Goal: Task Accomplishment & Management: Complete application form

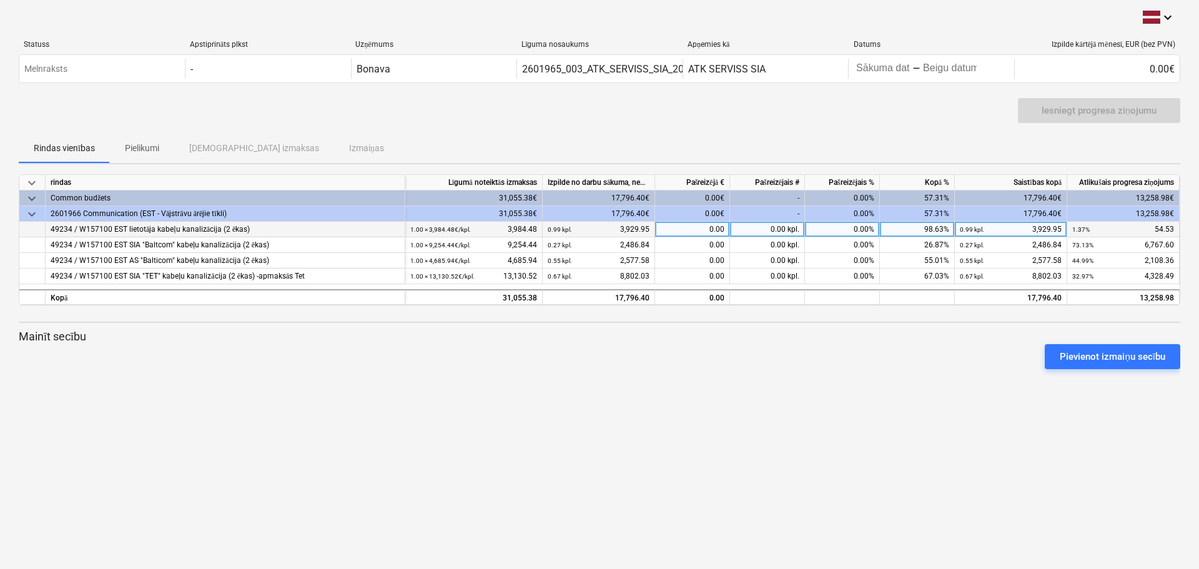
click at [697, 229] on div "0.00" at bounding box center [692, 230] width 75 height 16
type input "2361.72"
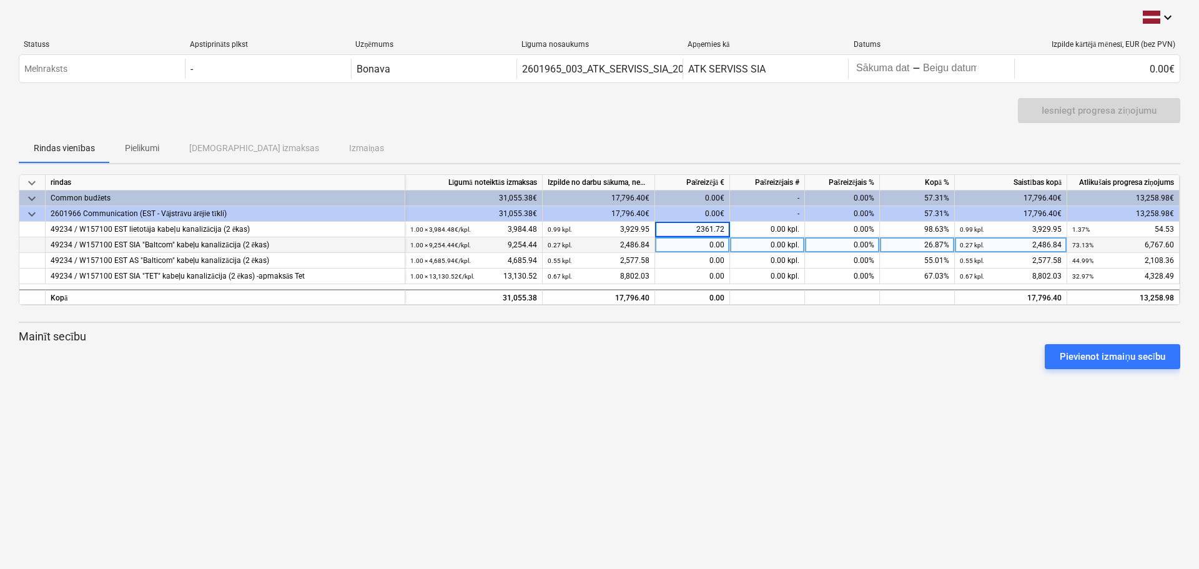
click at [706, 241] on div "0.00" at bounding box center [692, 245] width 75 height 16
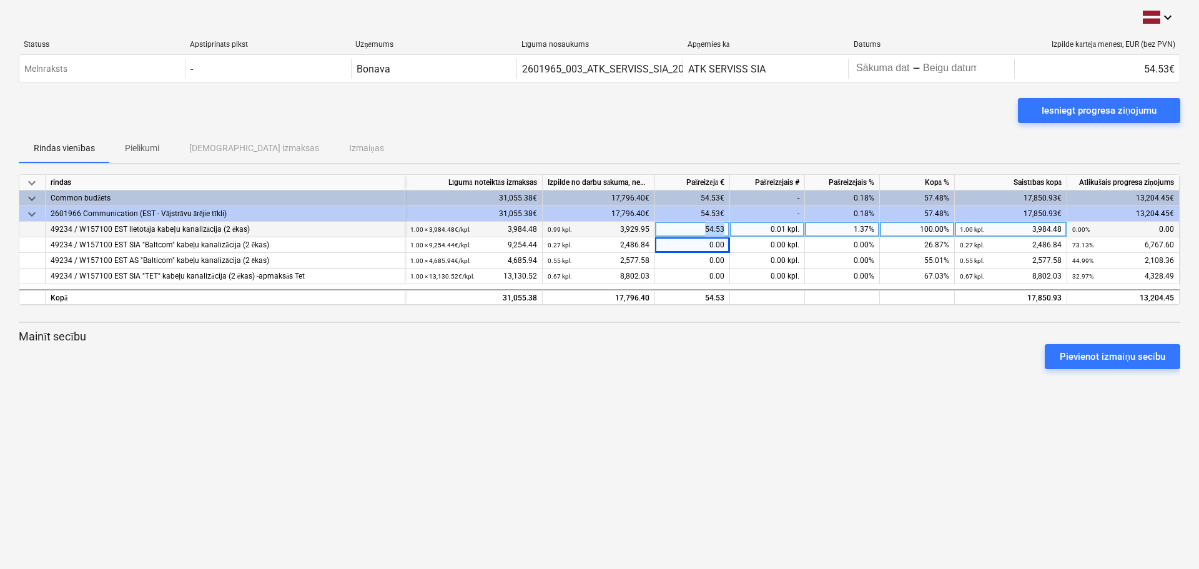
drag, startPoint x: 700, startPoint y: 230, endPoint x: 733, endPoint y: 229, distance: 33.7
click at [0, 0] on div "49234 / W157100 EST lietotāja kabeļu kanalizācija (2 [PERSON_NAME]) 1.00 × 3,98…" at bounding box center [0, 0] width 0 height 0
click at [698, 230] on div "54.53" at bounding box center [692, 230] width 75 height 16
type input "2361.72"
click at [710, 246] on div "0.00" at bounding box center [692, 245] width 75 height 16
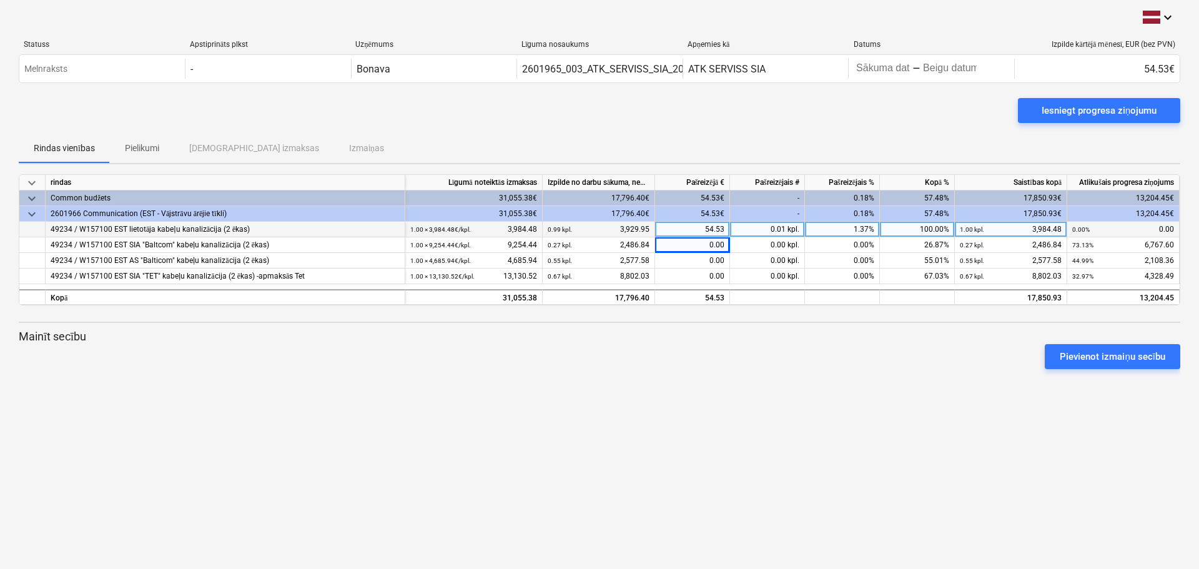
click at [287, 227] on div "49234 / W157100 EST lietotāja kabeļu kanalizācija (2 ēkas)" at bounding box center [225, 230] width 349 height 16
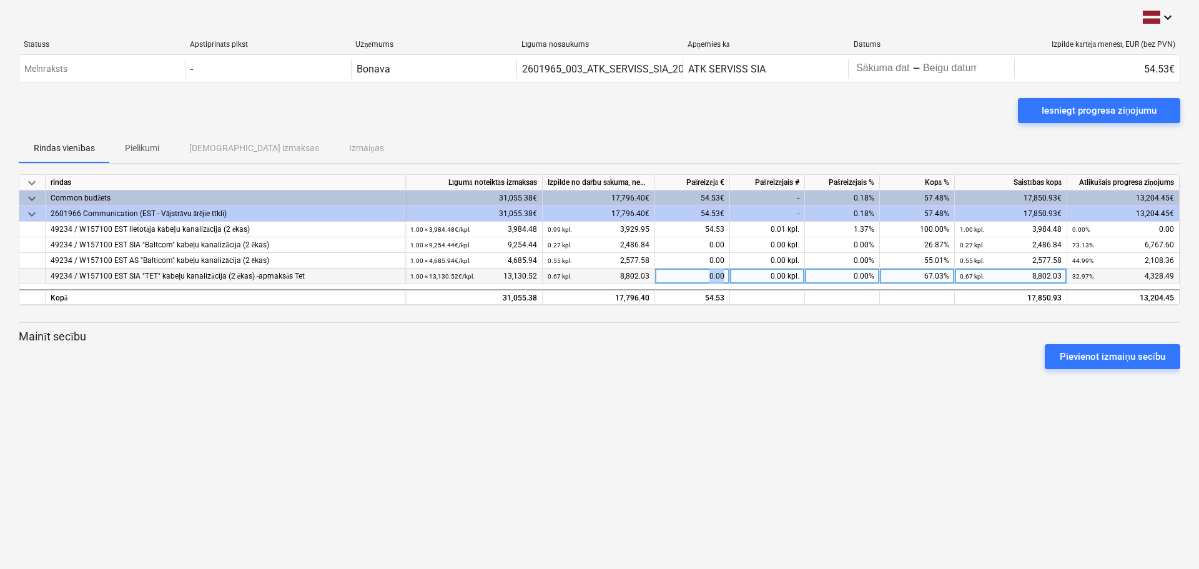
drag, startPoint x: 690, startPoint y: 277, endPoint x: 736, endPoint y: 279, distance: 46.3
click at [0, 0] on div "49234 / W157100 EST SIA "TET" kabeļu kanalizācija (2 ēkas) -apmaksās Tet 1.00 ×…" at bounding box center [0, 0] width 0 height 0
click at [705, 277] on div "0.00" at bounding box center [692, 277] width 75 height 16
type input "1662.78"
click at [683, 397] on div "keyboard_arrow_down Statuss Apstiprināts plkst Uzņēmums Līguma nosaukums Apņemi…" at bounding box center [599, 284] width 1199 height 569
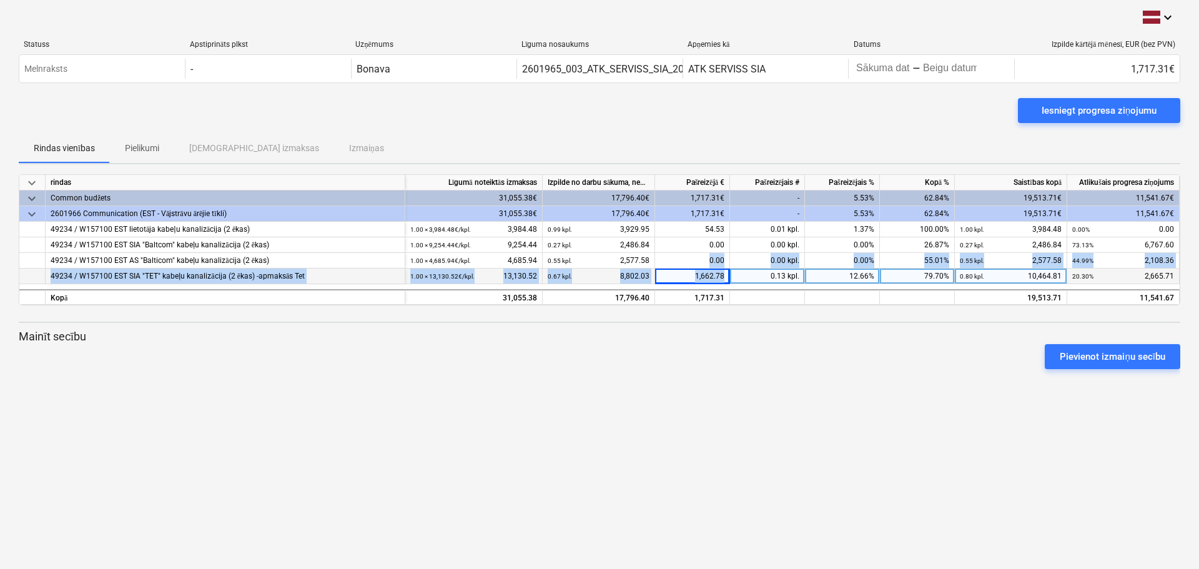
drag, startPoint x: 691, startPoint y: 259, endPoint x: 737, endPoint y: 269, distance: 46.5
click at [737, 269] on div "keyboard_arrow_down rindas Līgumā noteiktās izmaksas Izpilde no darbu sākuma, n…" at bounding box center [600, 239] width 1162 height 131
click at [718, 260] on div "0.00" at bounding box center [692, 261] width 75 height 16
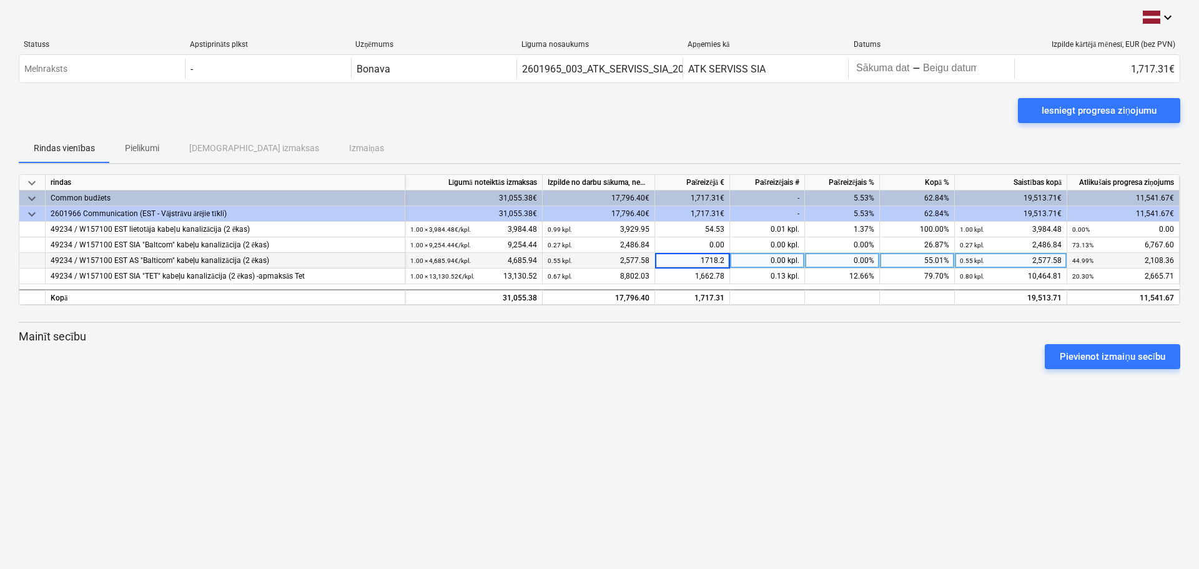
type input "1718.26"
click at [746, 464] on div "keyboard_arrow_down Statuss Apstiprināts plkst Uzņēmums Līguma nosaukums Apņemi…" at bounding box center [599, 284] width 1199 height 569
click at [695, 402] on div "keyboard_arrow_down Statuss Apstiprināts plkst Uzņēmums Līguma nosaukums Apņemi…" at bounding box center [599, 284] width 1199 height 569
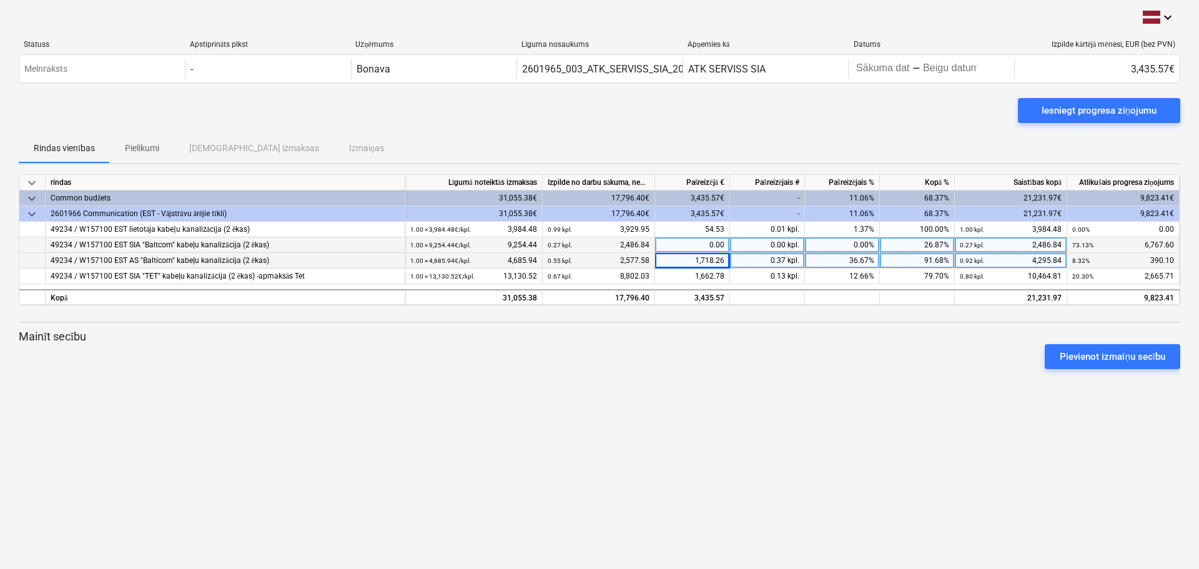
click at [706, 245] on div "0.00" at bounding box center [692, 245] width 75 height 16
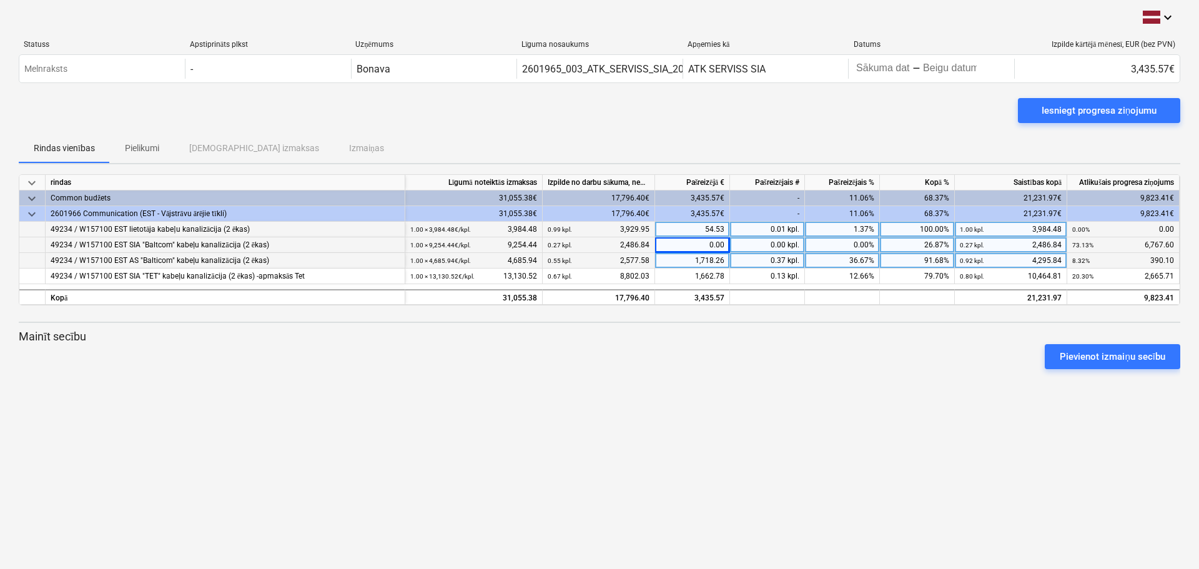
drag, startPoint x: 701, startPoint y: 225, endPoint x: 733, endPoint y: 226, distance: 32.5
click at [0, 0] on div "49234 / W157100 EST lietotāja kabeļu kanalizācija (2 [PERSON_NAME]) 1.00 × 3,98…" at bounding box center [0, 0] width 0 height 0
click at [721, 230] on div "54.53" at bounding box center [692, 230] width 75 height 16
type input "0"
click at [696, 392] on div "keyboard_arrow_down Statuss Apstiprināts plkst Uzņēmums Līguma nosaukums Apņemi…" at bounding box center [599, 284] width 1199 height 569
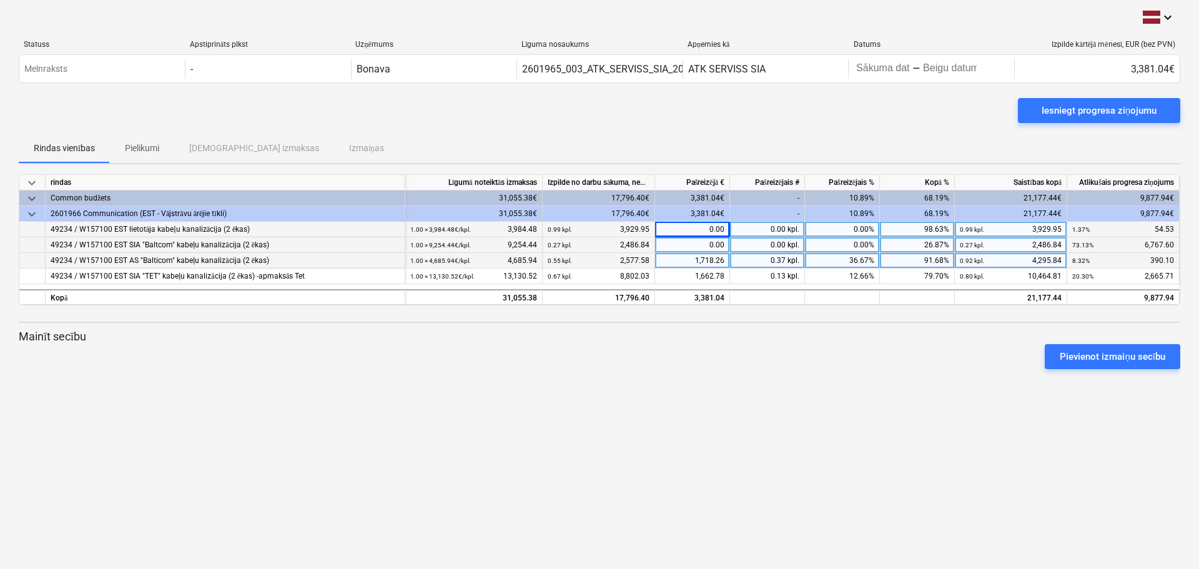
click at [698, 243] on div "0.00" at bounding box center [692, 245] width 75 height 16
drag, startPoint x: 705, startPoint y: 240, endPoint x: 733, endPoint y: 244, distance: 27.7
click at [0, 0] on div "49234 / W157100 EST SIA "Baltcom" kabeļu kanalizācija (2 ēkas) 1.00 × 9,254.44€…" at bounding box center [0, 0] width 0 height 0
type input "3358.69"
click at [641, 428] on div "keyboard_arrow_down Statuss Apstiprināts plkst Uzņēmums Līguma nosaukums Apņemi…" at bounding box center [599, 284] width 1199 height 569
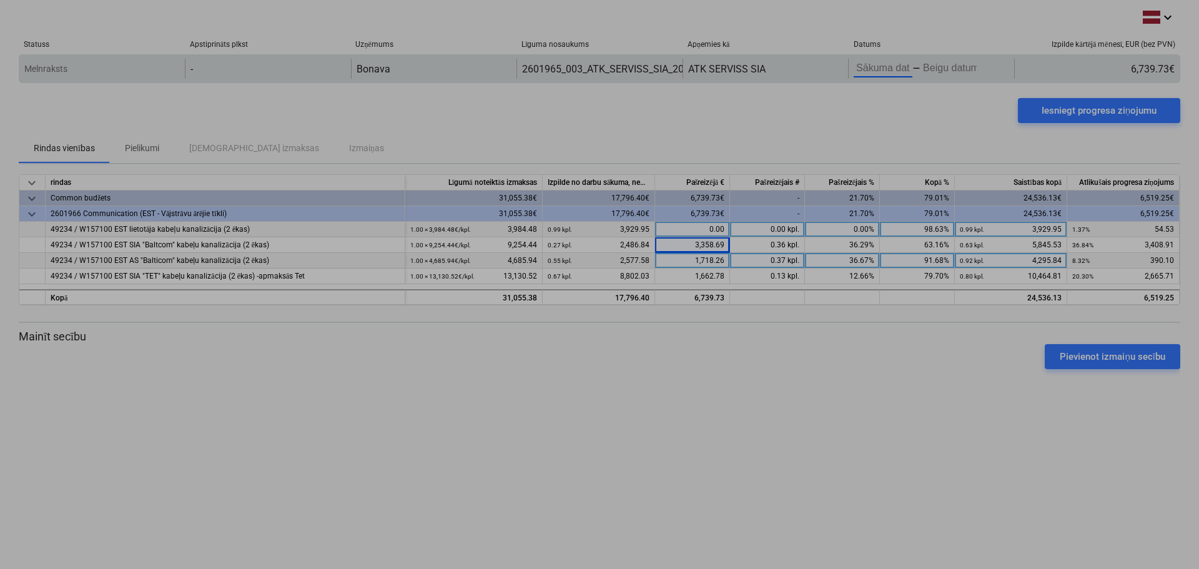
click at [881, 69] on body "keyboard_arrow_down Statuss Apstiprināts plkst Uzņēmums Līguma nosaukums Apņemi…" at bounding box center [599, 284] width 1199 height 569
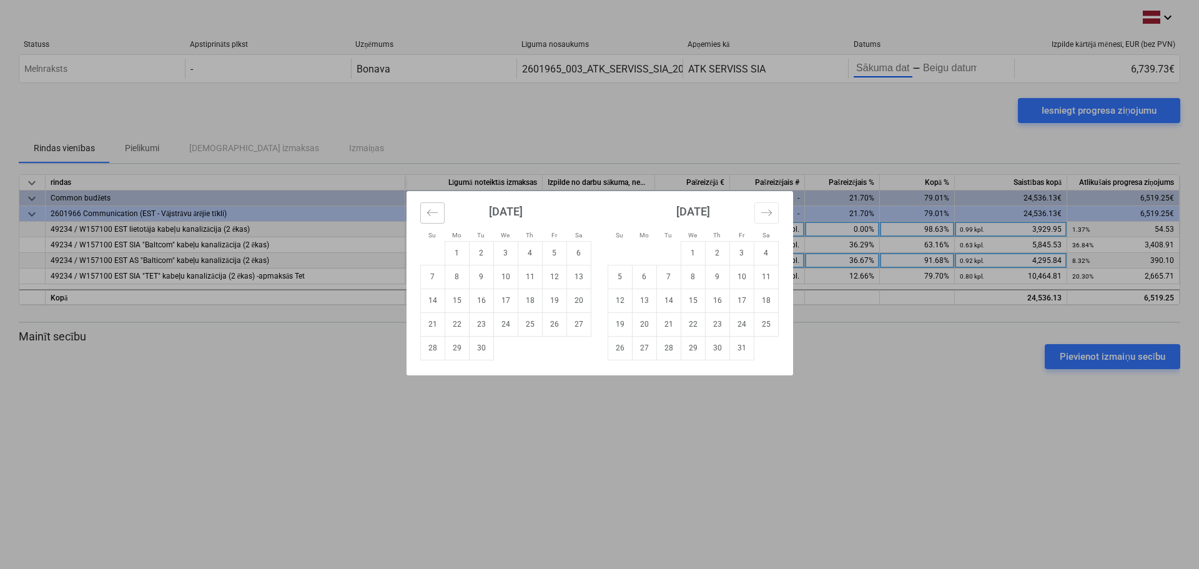
click at [427, 214] on icon "Move backward to switch to the previous month." at bounding box center [433, 213] width 12 height 12
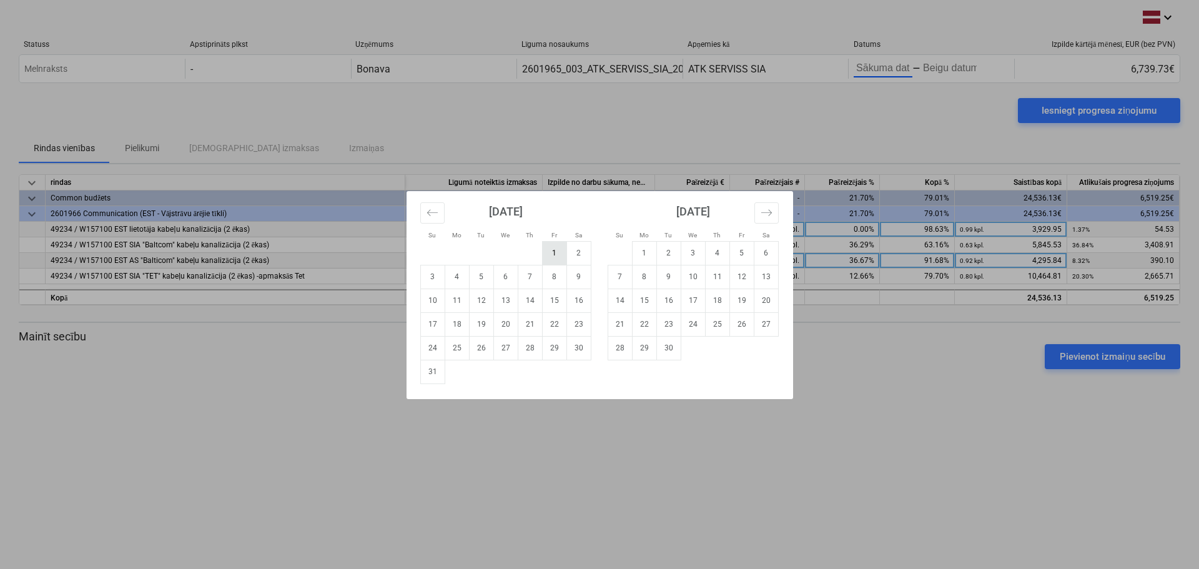
click at [553, 258] on td "1" at bounding box center [554, 253] width 24 height 24
type input "08/01/2025"
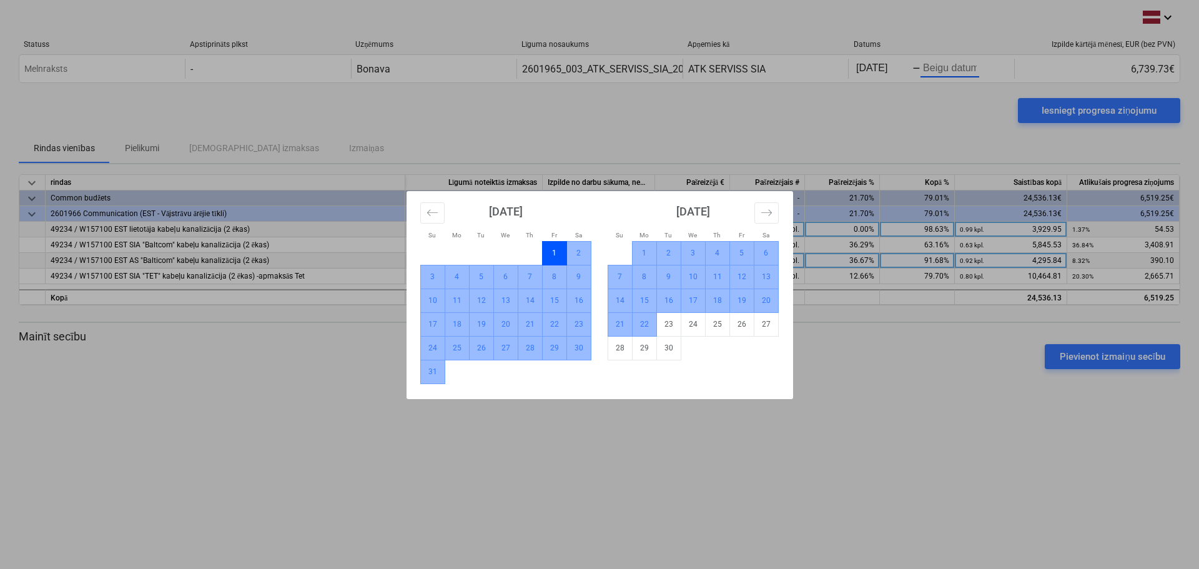
click at [649, 328] on td "22" at bounding box center [644, 324] width 24 height 24
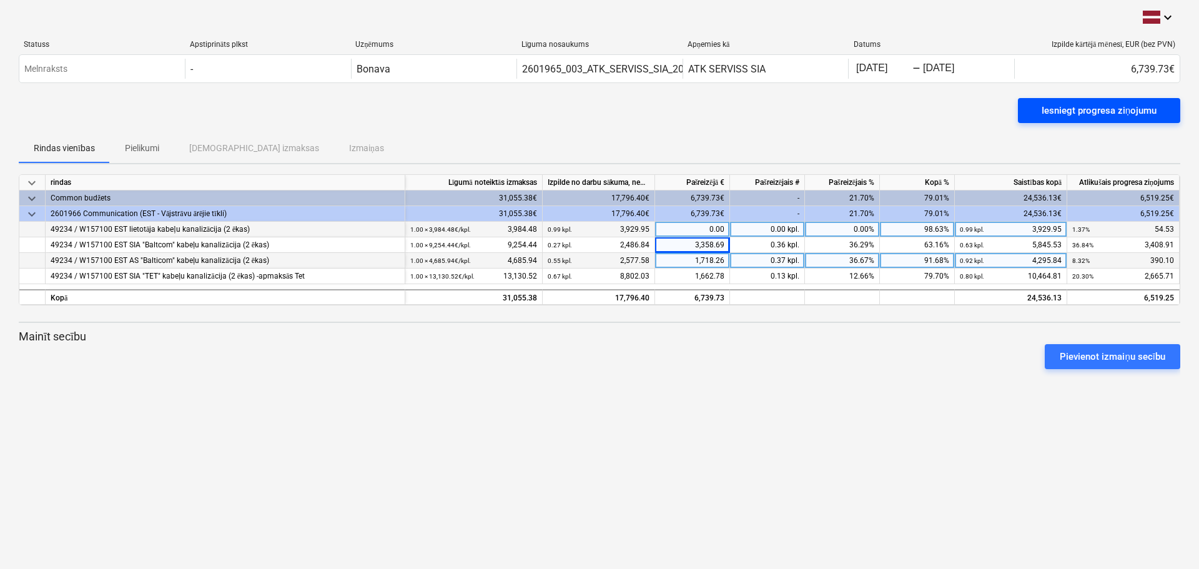
click at [1048, 103] on div "Iesniegt progresa ziņojumu" at bounding box center [1099, 110] width 115 height 16
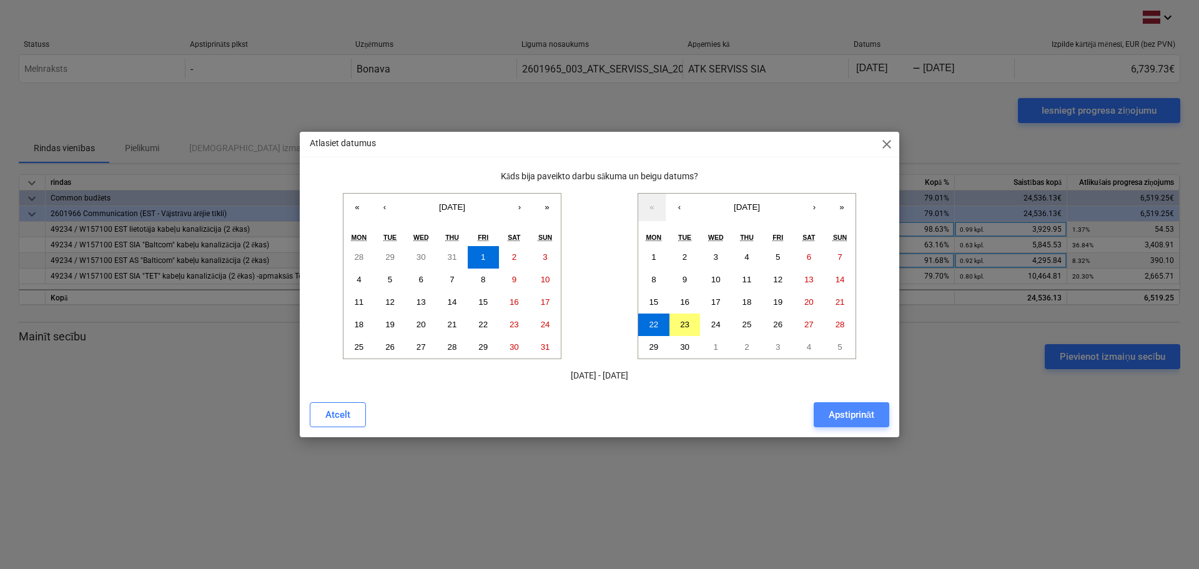
click at [840, 418] on div "Apstiprināt" at bounding box center [852, 415] width 46 height 16
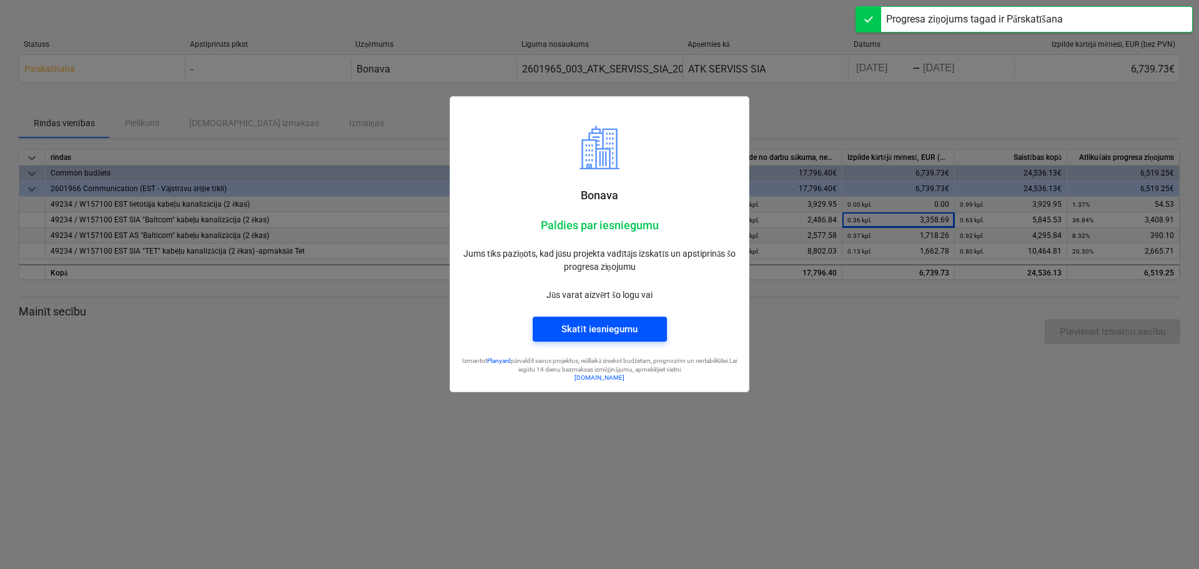
click at [618, 332] on div "Skatīt iesniegumu" at bounding box center [599, 329] width 76 height 16
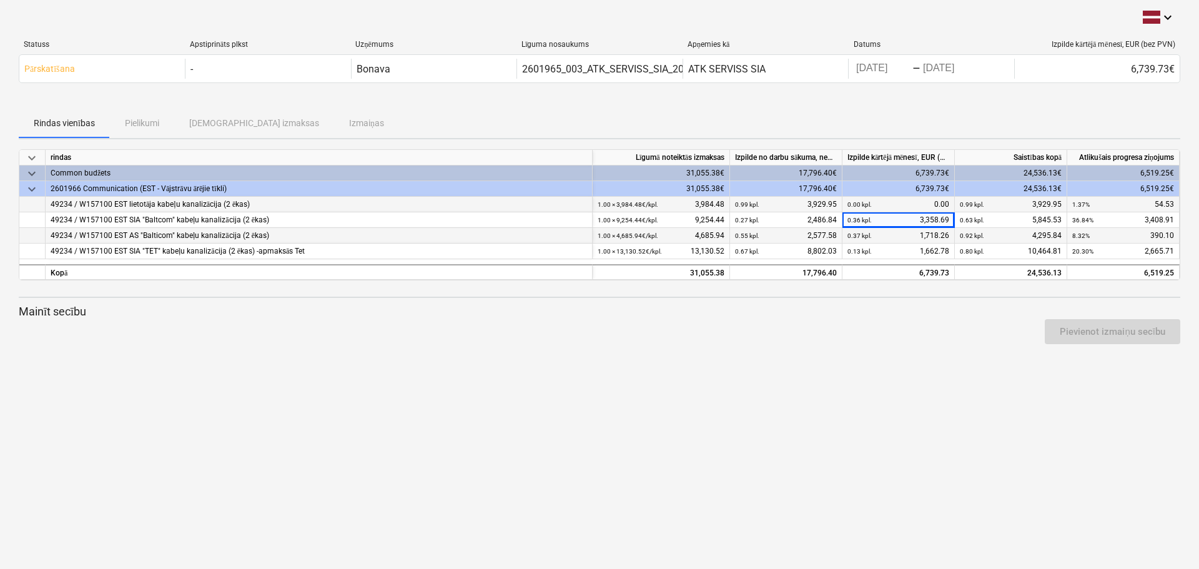
click at [492, 427] on div "keyboard_arrow_down Statuss Apstiprināts plkst Uzņēmums Līguma nosaukums Apņemi…" at bounding box center [599, 284] width 1199 height 569
